Goal: Transaction & Acquisition: Purchase product/service

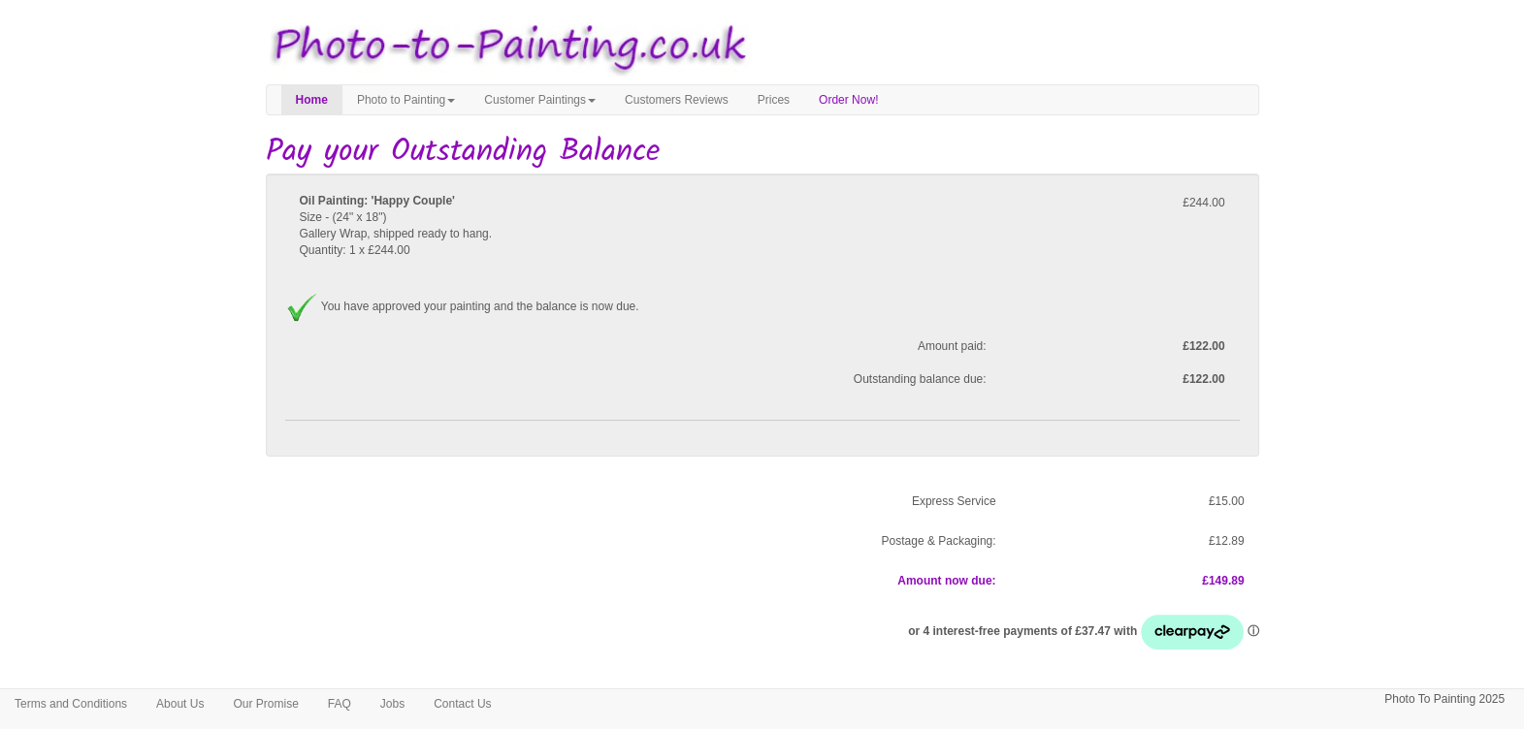
click at [1399, 444] on body "Your painting - risk free Toggle navigation Menu Home Photo to Painting Photo t…" at bounding box center [762, 474] width 1524 height 928
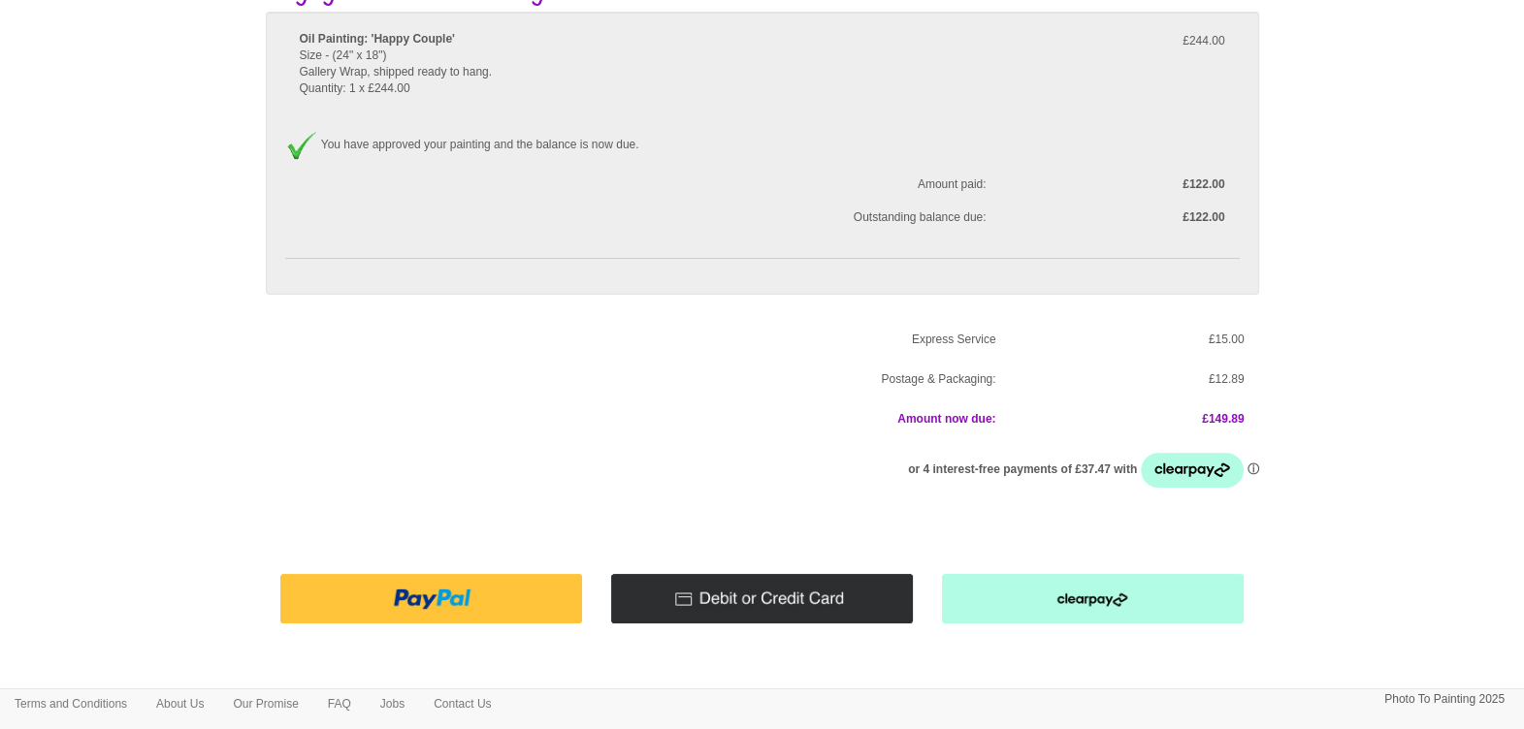
scroll to position [207, 0]
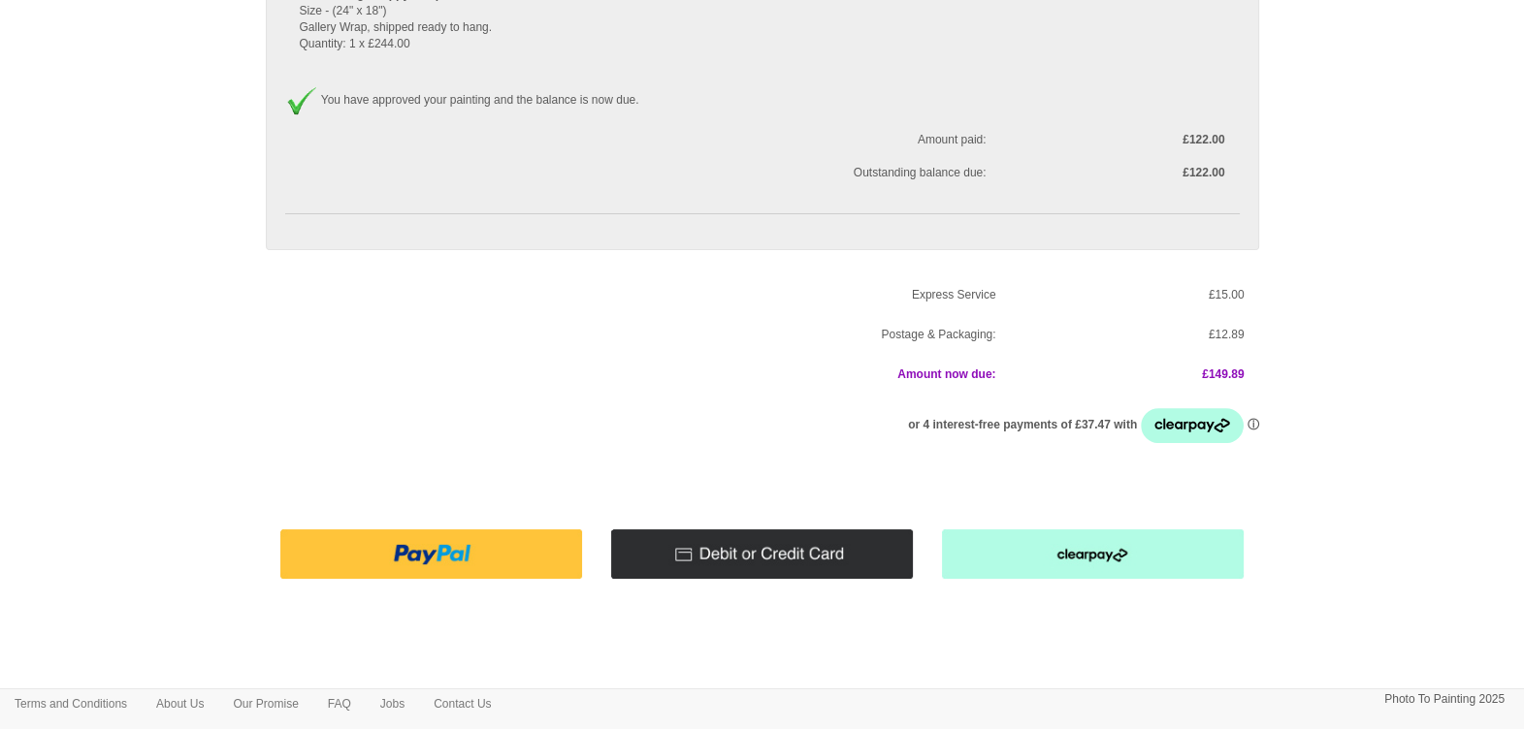
click at [457, 551] on img at bounding box center [431, 554] width 302 height 49
